Goal: Task Accomplishment & Management: Use online tool/utility

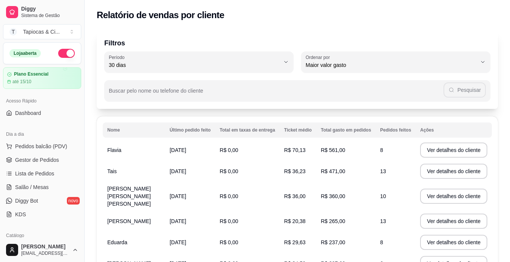
select select "30"
select select "HIGHEST_TOTAL_SPENT_WITH_ORDERS"
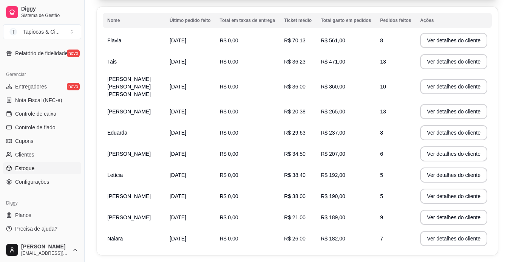
scroll to position [145, 0]
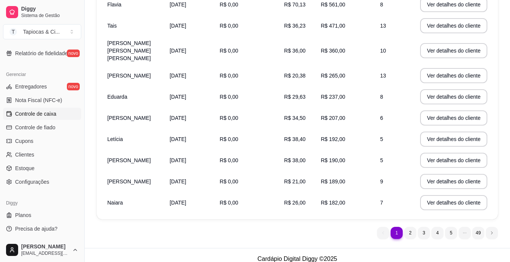
click at [54, 117] on span "Controle de caixa" at bounding box center [35, 114] width 41 height 8
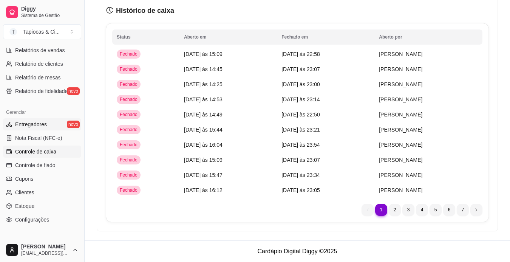
scroll to position [206, 0]
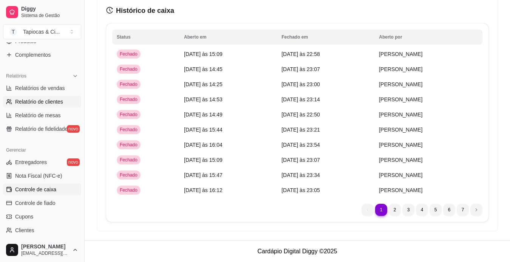
click at [56, 103] on span "Relatório de clientes" at bounding box center [39, 102] width 48 height 8
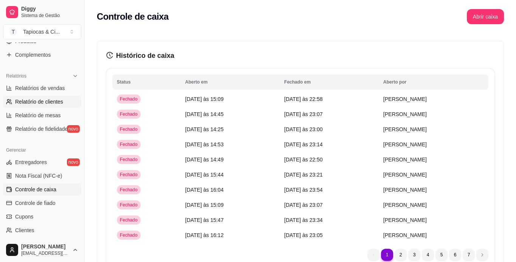
select select "30"
select select "HIGHEST_TOTAL_SPENT_WITH_ORDERS"
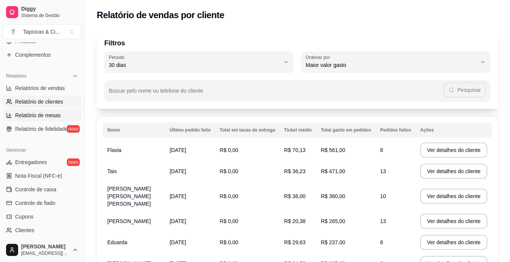
click at [57, 116] on span "Relatório de mesas" at bounding box center [38, 115] width 46 height 8
select select "TOTAL_OF_ORDERS"
select select "7"
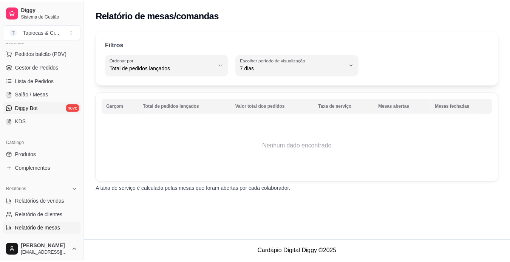
scroll to position [55, 0]
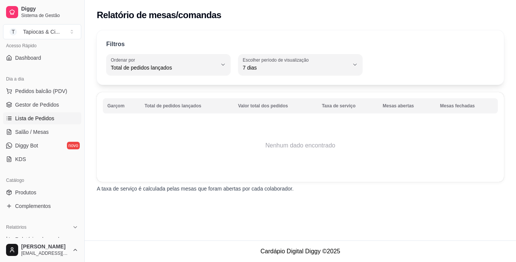
click at [57, 118] on link "Lista de Pedidos" at bounding box center [42, 118] width 78 height 12
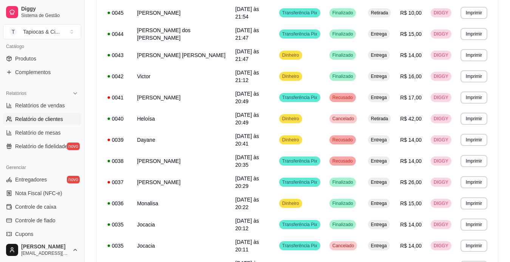
scroll to position [189, 0]
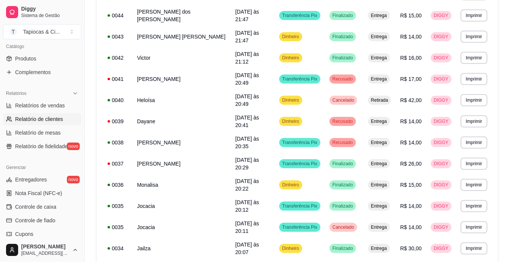
click at [45, 119] on span "Relatório de clientes" at bounding box center [39, 119] width 48 height 8
select select "30"
select select "HIGHEST_TOTAL_SPENT_WITH_ORDERS"
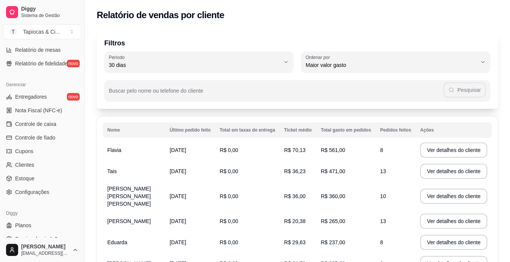
scroll to position [282, 0]
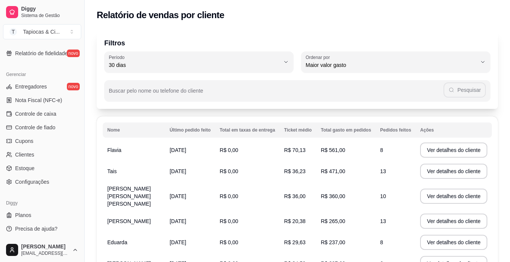
click at [48, 107] on ul "Entregadores novo Nota Fiscal (NFC-e) Controle de caixa Controle de fiado Cupon…" at bounding box center [42, 133] width 78 height 107
click at [50, 116] on span "Controle de caixa" at bounding box center [35, 114] width 41 height 8
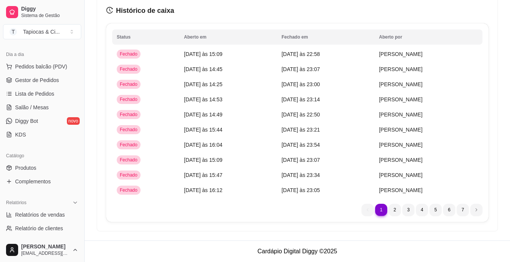
scroll to position [55, 0]
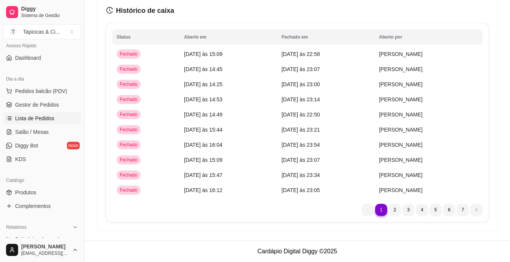
click at [47, 120] on span "Lista de Pedidos" at bounding box center [34, 118] width 39 height 8
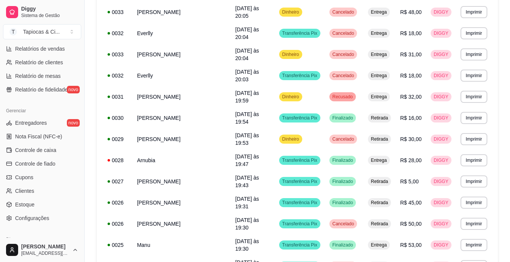
scroll to position [282, 0]
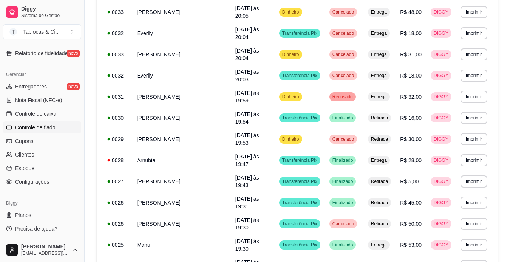
click at [48, 125] on span "Controle de fiado" at bounding box center [35, 128] width 40 height 8
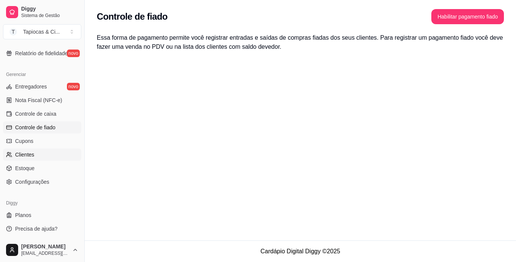
click at [42, 156] on link "Clientes" at bounding box center [42, 154] width 78 height 12
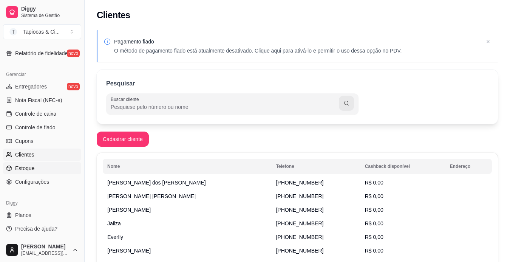
click at [38, 172] on link "Estoque" at bounding box center [42, 168] width 78 height 12
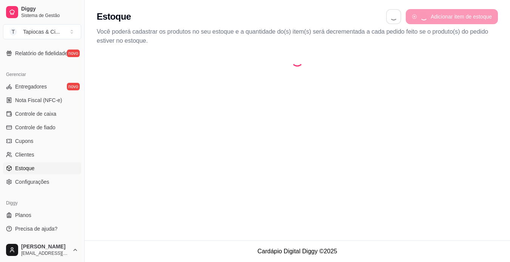
select select "QUANTITY_ORDER"
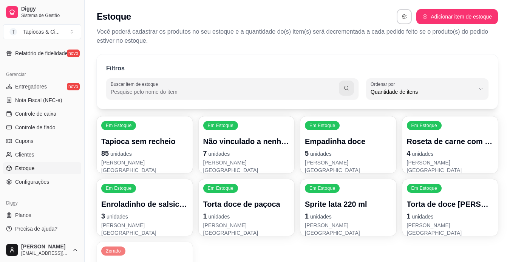
scroll to position [7, 0]
click at [43, 127] on span "Controle de fiado" at bounding box center [35, 128] width 40 height 8
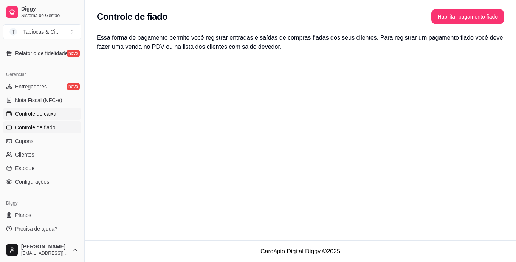
click at [43, 116] on span "Controle de caixa" at bounding box center [35, 114] width 41 height 8
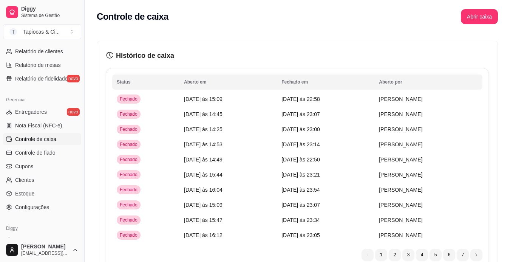
scroll to position [244, 0]
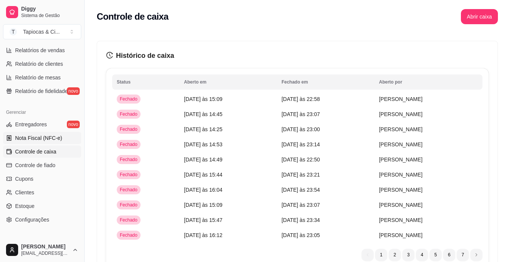
click at [42, 133] on link "Nota Fiscal (NFC-e)" at bounding box center [42, 138] width 78 height 12
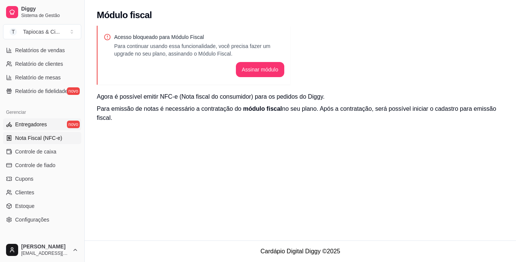
click at [38, 125] on span "Entregadores" at bounding box center [31, 124] width 32 height 8
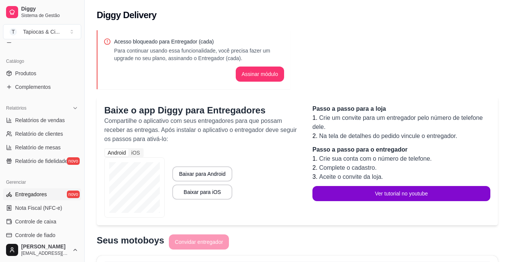
scroll to position [168, 0]
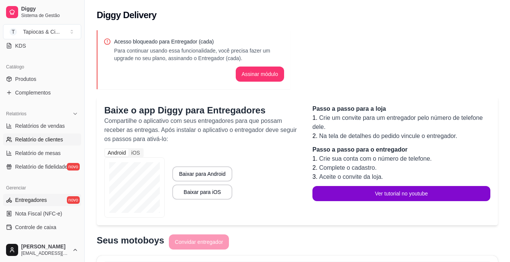
click at [57, 137] on span "Relatório de clientes" at bounding box center [39, 140] width 48 height 8
select select "30"
select select "HIGHEST_TOTAL_SPENT_WITH_ORDERS"
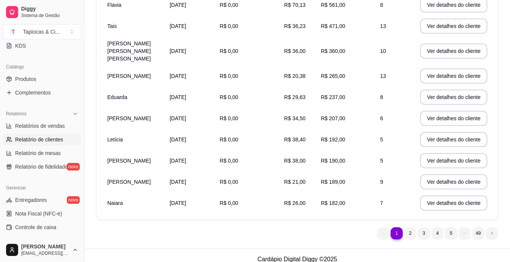
scroll to position [145, 0]
click at [57, 128] on span "Relatórios de vendas" at bounding box center [40, 126] width 50 height 8
select select "ALL"
select select "0"
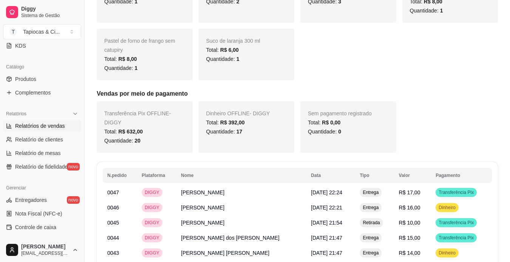
scroll to position [529, 0]
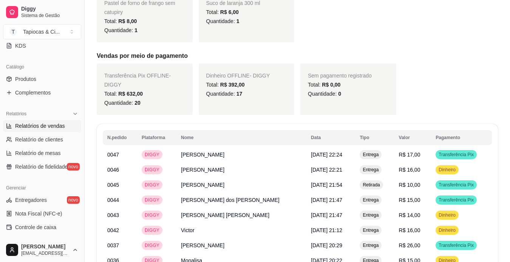
click at [107, 29] on div "Pastel de forno de frango sem catupiry Total: R$ 8,00 Quantidade: 1" at bounding box center [145, 16] width 96 height 51
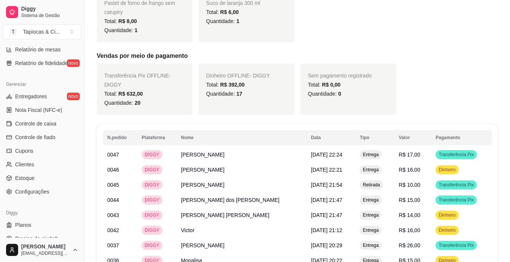
scroll to position [282, 0]
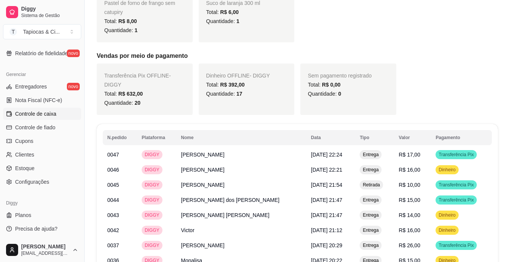
click at [49, 111] on span "Controle de caixa" at bounding box center [35, 114] width 41 height 8
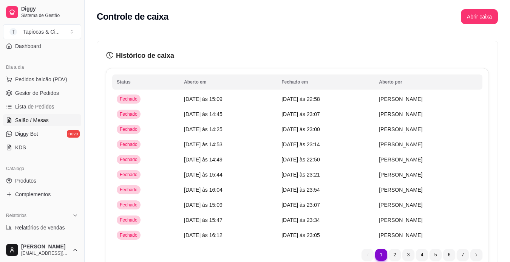
scroll to position [55, 0]
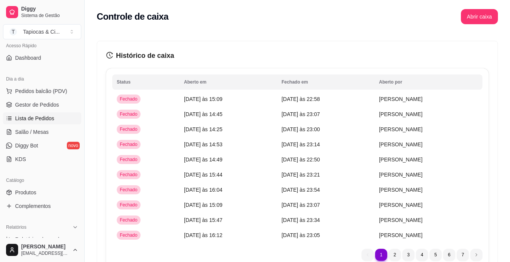
click at [51, 119] on span "Lista de Pedidos" at bounding box center [34, 118] width 39 height 8
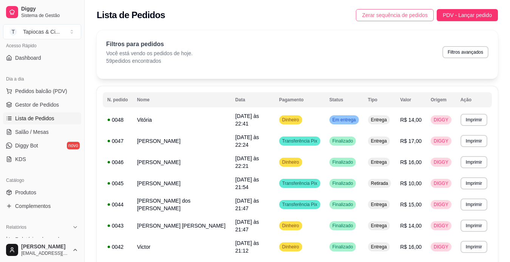
click at [422, 17] on span "Zerar sequência de pedidos" at bounding box center [395, 15] width 66 height 8
